Goal: Information Seeking & Learning: Find contact information

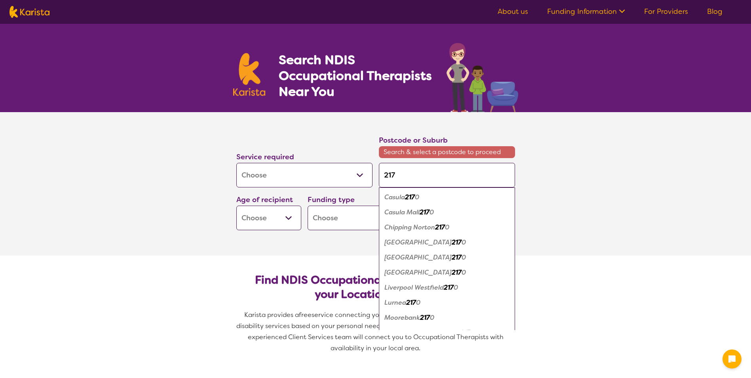
select select "[MEDICAL_DATA]"
drag, startPoint x: 418, startPoint y: 180, endPoint x: 301, endPoint y: 190, distance: 117.2
click at [301, 190] on div "Service required Allied Health Assistant Assessment ([MEDICAL_DATA] or [MEDICAL…" at bounding box center [375, 182] width 285 height 102
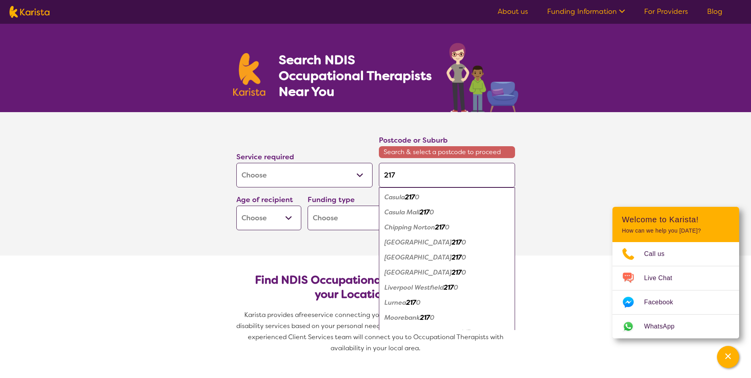
type input "c"
type input "ca"
type input "can"
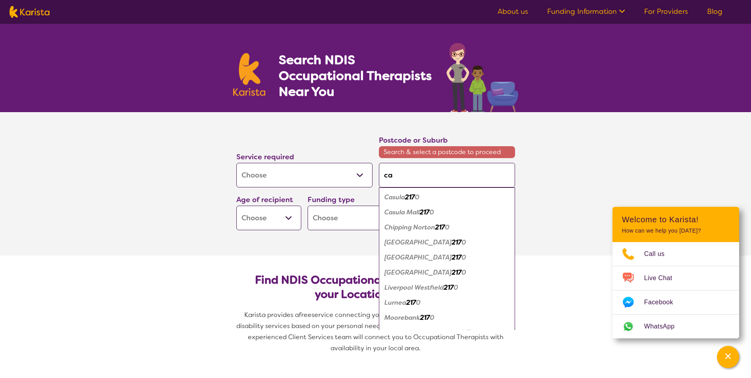
type input "can"
type input "canl"
type input "canle"
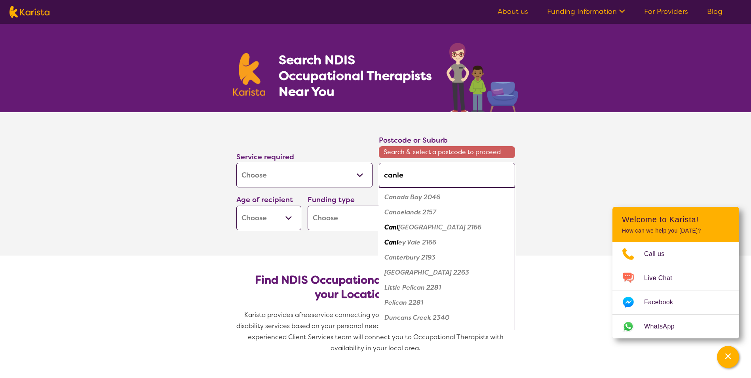
type input "canlet"
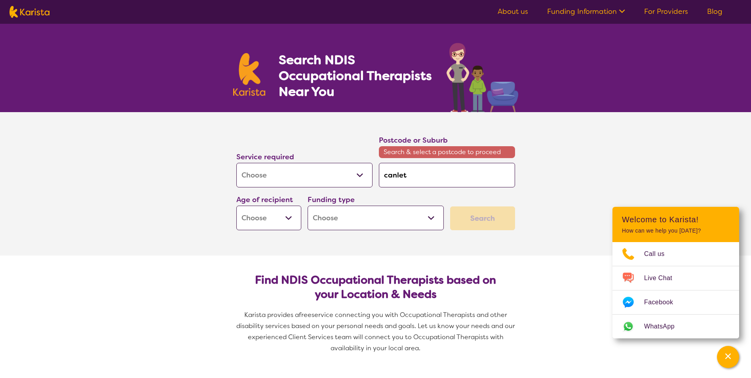
type input "canle"
click at [432, 198] on em "y Heights 2166" at bounding box center [424, 197] width 45 height 8
type input "2166"
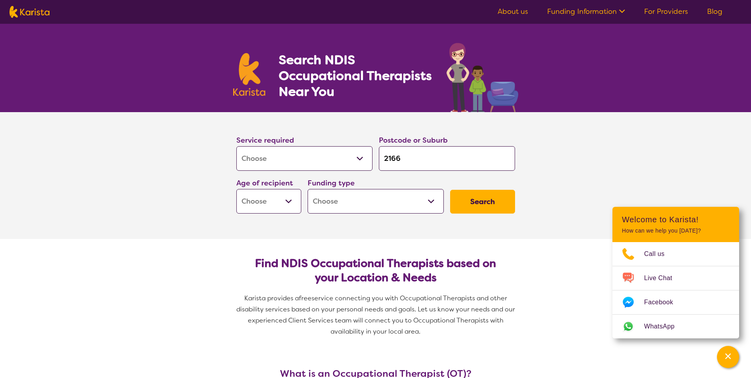
click at [305, 202] on div "Funding type Home Care Package (HCP) National Disability Insurance Scheme (NDIS…" at bounding box center [376, 195] width 143 height 43
click at [268, 202] on select "Early Childhood - 0 to 9 Child - 10 to 11 Adolescent - 12 to 17 Adult - 18 to 6…" at bounding box center [268, 201] width 65 height 25
click at [269, 203] on select "Early Childhood - 0 to 9 Child - 10 to 11 Adolescent - 12 to 17 Adult - 18 to 6…" at bounding box center [268, 201] width 65 height 25
select select "AD"
click at [236, 189] on select "Early Childhood - 0 to 9 Child - 10 to 11 Adolescent - 12 to 17 Adult - 18 to 6…" at bounding box center [268, 201] width 65 height 25
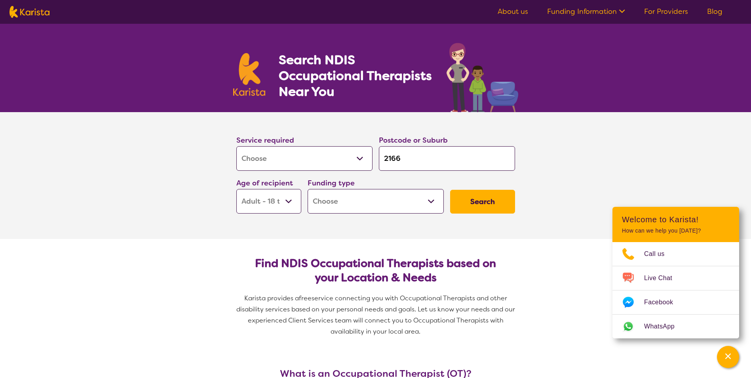
select select "AD"
click at [421, 202] on select "Home Care Package (HCP) National Disability Insurance Scheme (NDIS) I don't know" at bounding box center [376, 201] width 136 height 25
select select "NDIS"
click at [308, 189] on select "Home Care Package (HCP) National Disability Insurance Scheme (NDIS) I don't know" at bounding box center [376, 201] width 136 height 25
select select "NDIS"
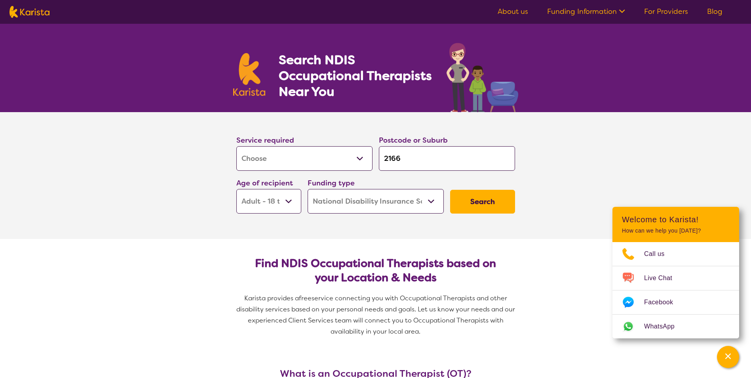
click at [489, 200] on button "Search" at bounding box center [482, 202] width 65 height 24
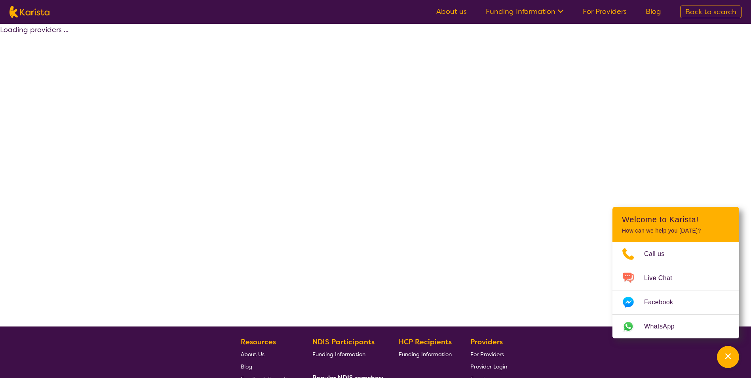
select select "by_score"
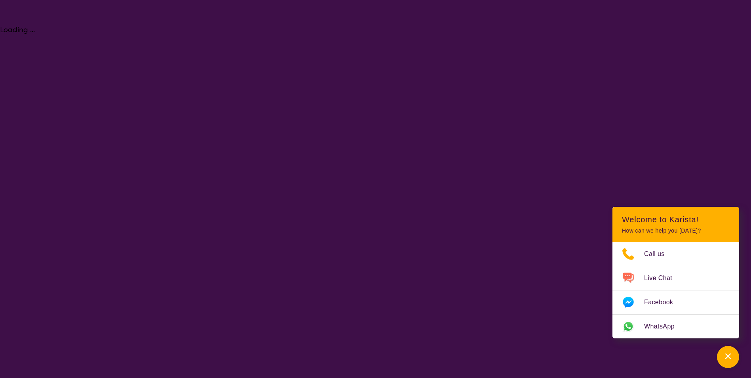
select select "[MEDICAL_DATA]"
select select "AD"
select select "NDIS"
select select "[MEDICAL_DATA]"
select select "AD"
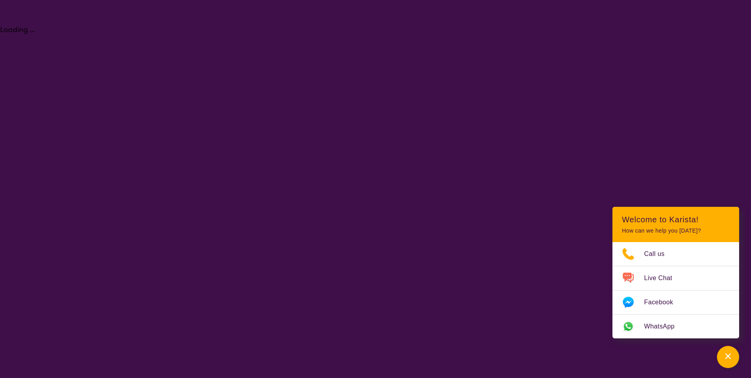
select select "NDIS"
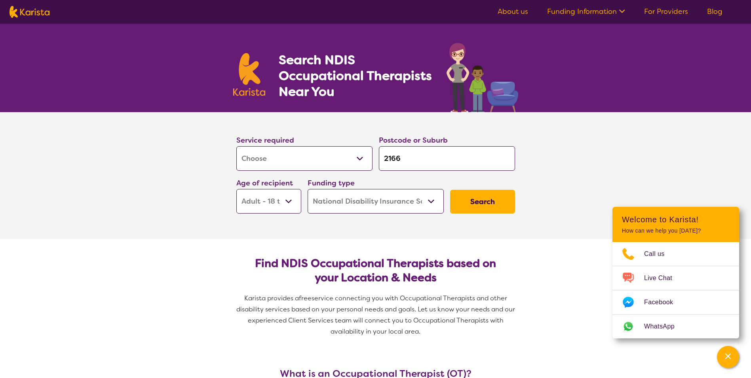
click at [241, 159] on select "Allied Health Assistant Assessment ([MEDICAL_DATA] or [MEDICAL_DATA]) Behaviour…" at bounding box center [304, 158] width 136 height 25
click at [583, 197] on section "Service required Allied Health Assistant Assessment ([MEDICAL_DATA] or [MEDICAL…" at bounding box center [375, 175] width 751 height 127
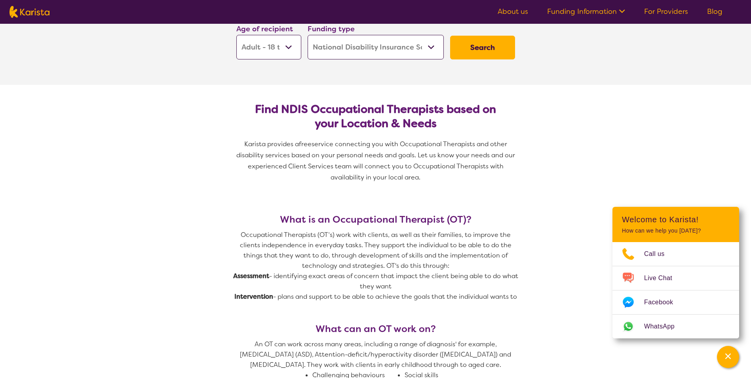
scroll to position [158, 0]
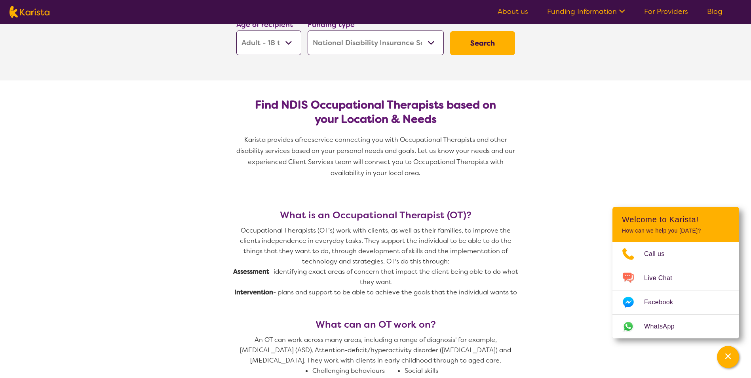
click at [491, 55] on button "Search" at bounding box center [482, 43] width 65 height 24
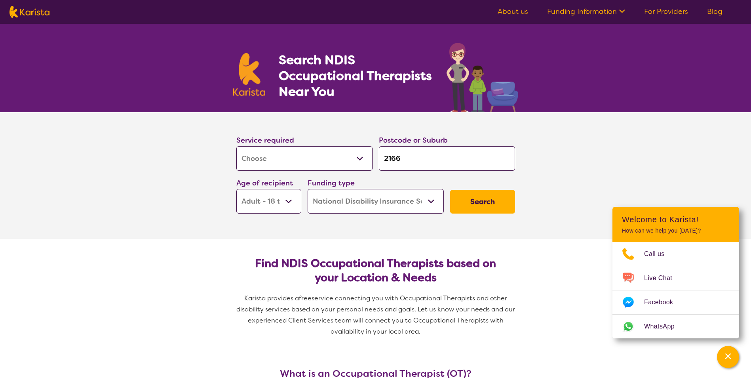
select select "by_score"
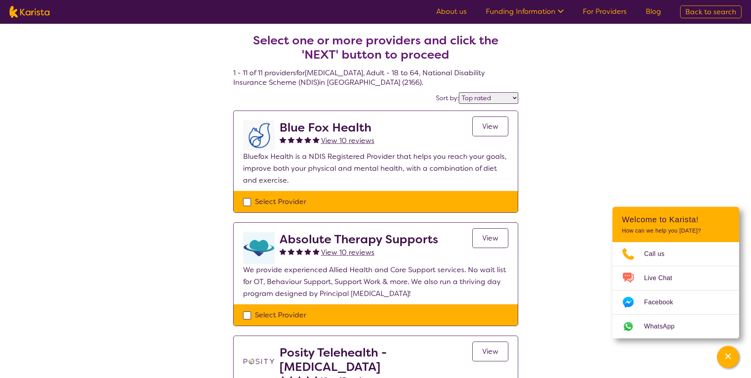
click at [358, 126] on h2 "Blue Fox Health" at bounding box center [327, 127] width 95 height 14
drag, startPoint x: 369, startPoint y: 133, endPoint x: 270, endPoint y: 126, distance: 99.6
click at [270, 126] on div "Blue Fox Health View 10 reviews View" at bounding box center [375, 135] width 265 height 30
drag, startPoint x: 270, startPoint y: 126, endPoint x: 289, endPoint y: 125, distance: 19.8
copy div "Blue Fox Health"
